Goal: Navigation & Orientation: Find specific page/section

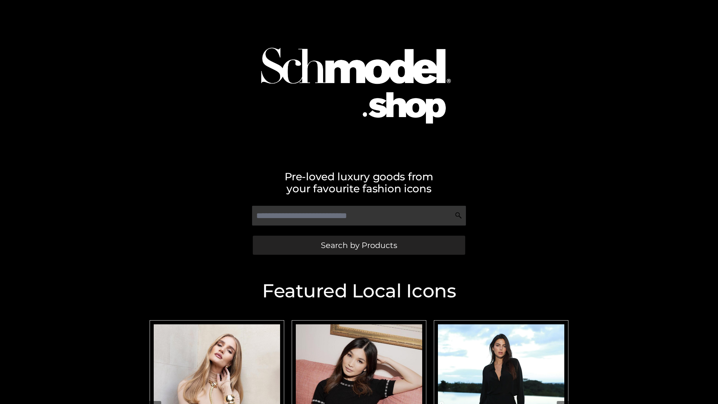
click at [358, 245] on span "Search by Products" at bounding box center [359, 245] width 76 height 8
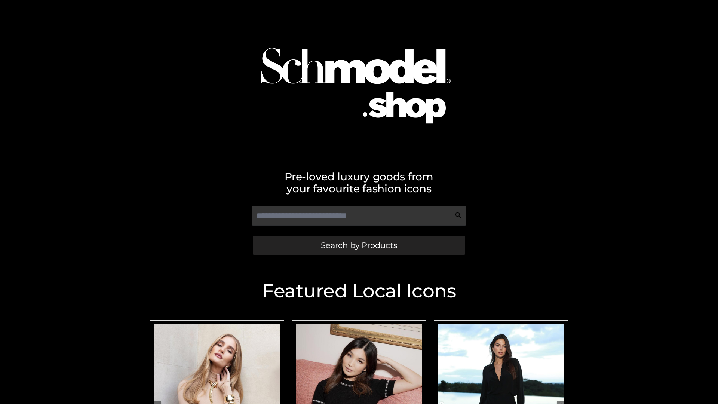
click at [358, 245] on span "Search by Products" at bounding box center [359, 245] width 76 height 8
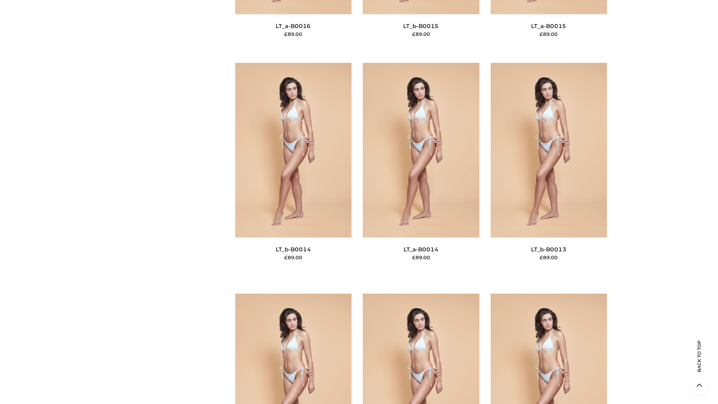
scroll to position [3357, 0]
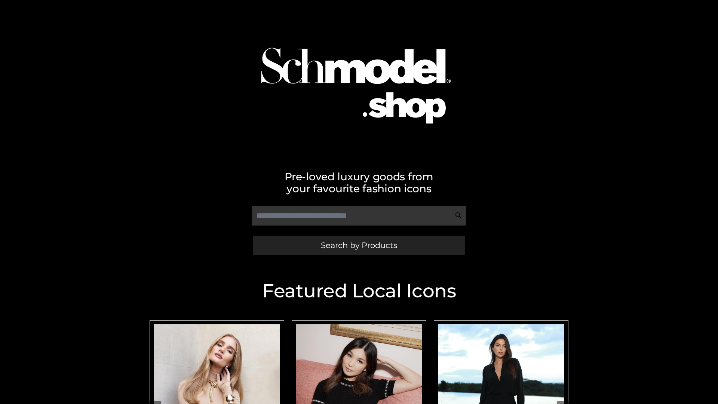
click at [358, 245] on span "Search by Products" at bounding box center [359, 245] width 76 height 8
